Goal: Information Seeking & Learning: Learn about a topic

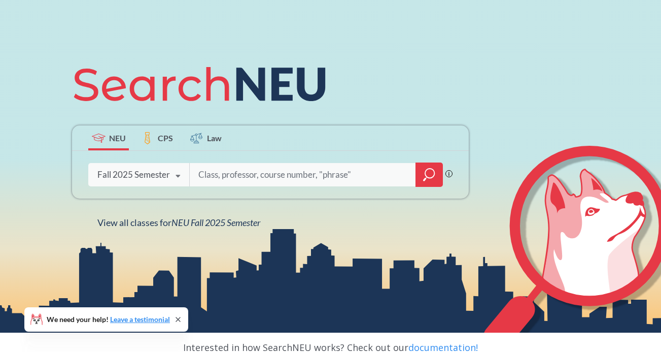
scroll to position [83, 0]
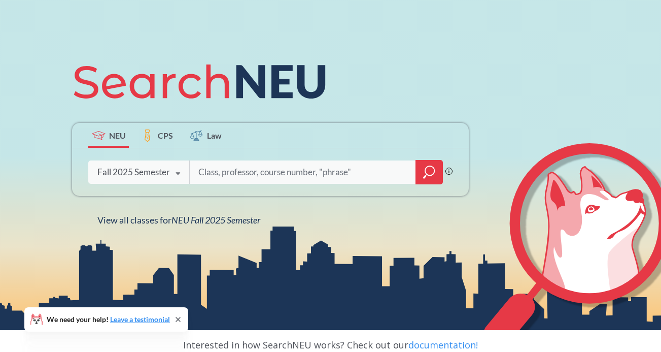
click at [238, 172] on input "search" at bounding box center [302, 171] width 211 height 21
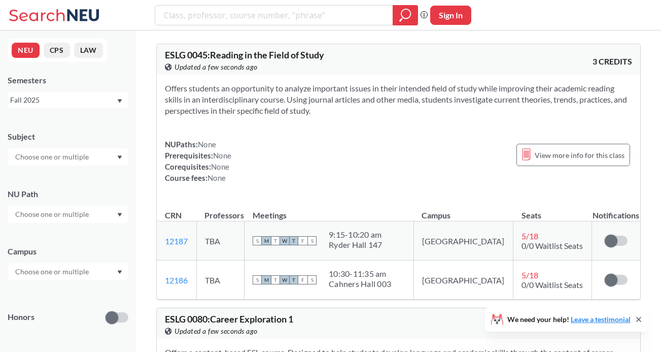
click at [89, 214] on input "text" at bounding box center [52, 214] width 85 height 12
click at [82, 264] on span "( 114 )" at bounding box center [89, 267] width 16 height 9
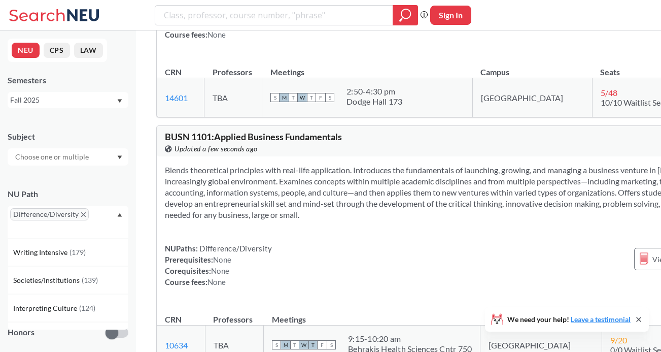
scroll to position [778, 0]
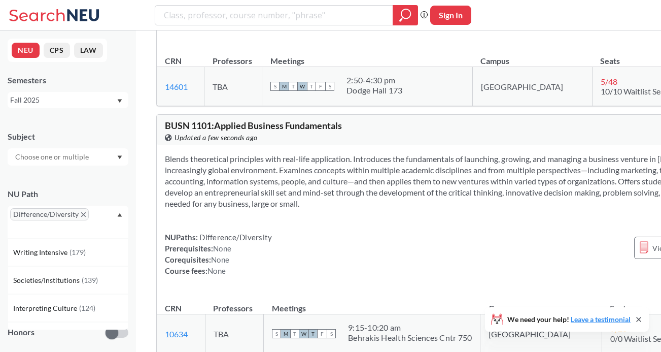
click at [83, 213] on icon "X to remove pill" at bounding box center [83, 214] width 5 height 5
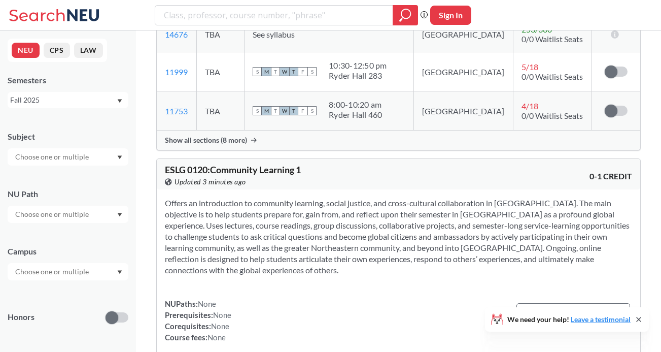
click at [107, 96] on div "Fall 2025" at bounding box center [63, 99] width 106 height 11
click at [101, 117] on div "Fall 2025" at bounding box center [70, 122] width 115 height 11
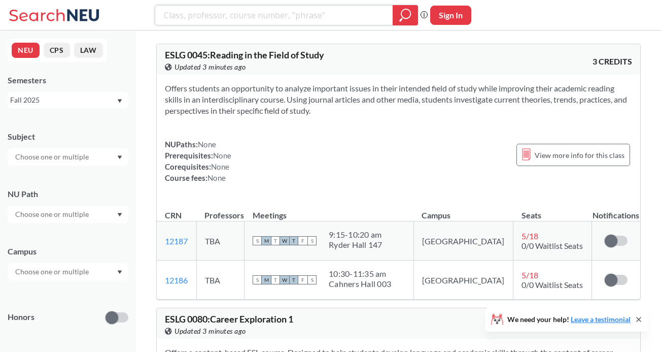
click at [195, 20] on input "search" at bounding box center [274, 15] width 223 height 17
type input "math 3090"
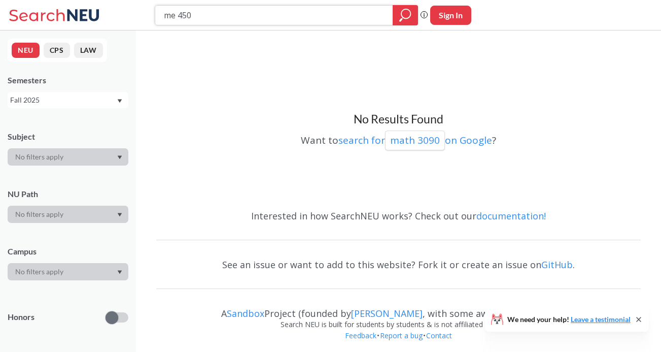
type input "me 4508"
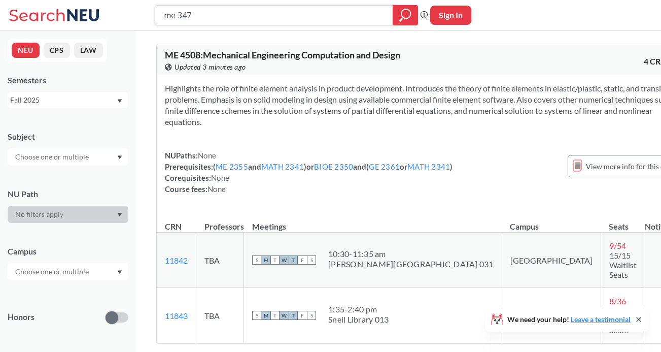
type input "me 3476"
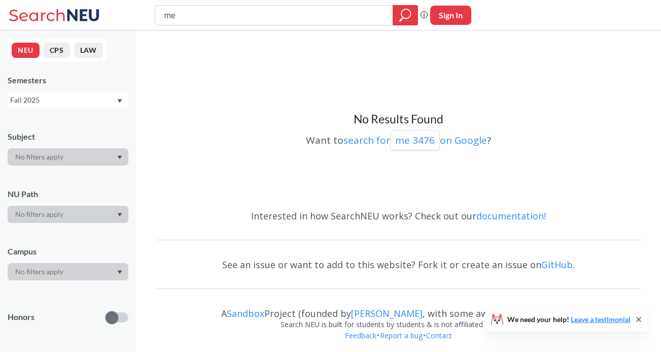
type input "m"
click at [427, 52] on div "No Results Found Want to search for me 3476 on Google ?" at bounding box center [398, 118] width 485 height 165
